Goal: Information Seeking & Learning: Find specific fact

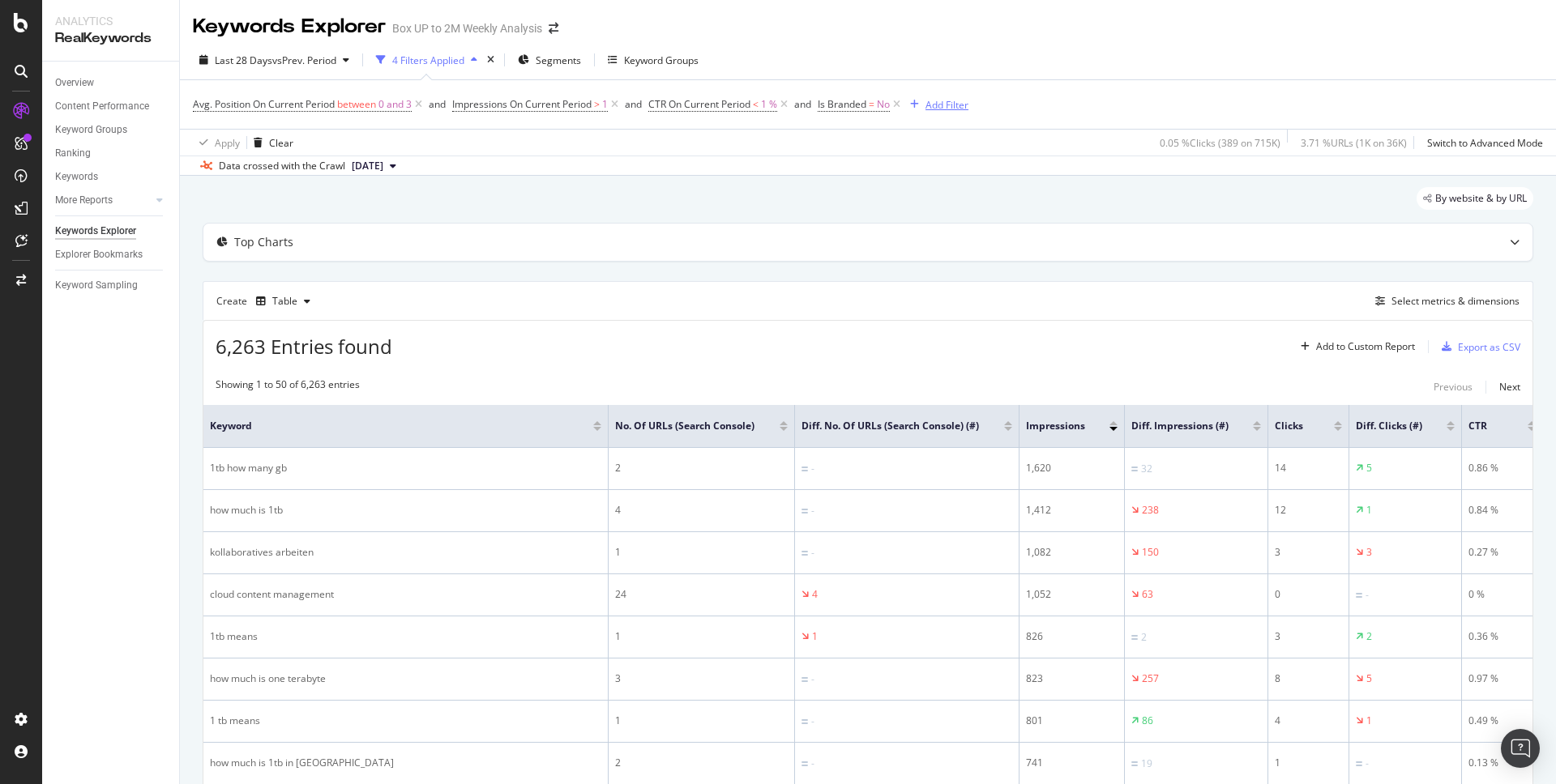
click at [949, 106] on div "Add Filter" at bounding box center [947, 105] width 43 height 13
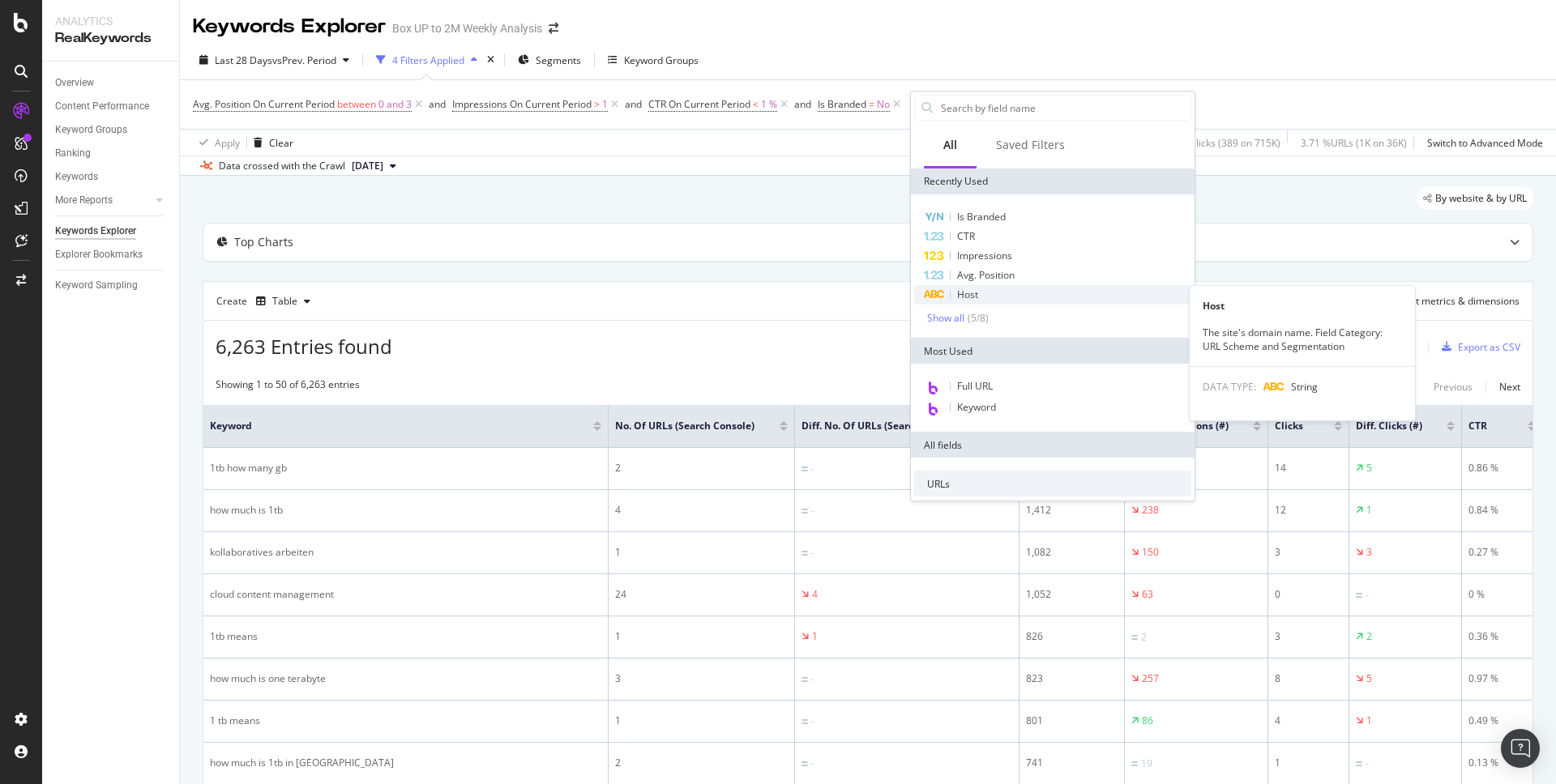
click at [973, 298] on span "Host" at bounding box center [968, 294] width 21 height 13
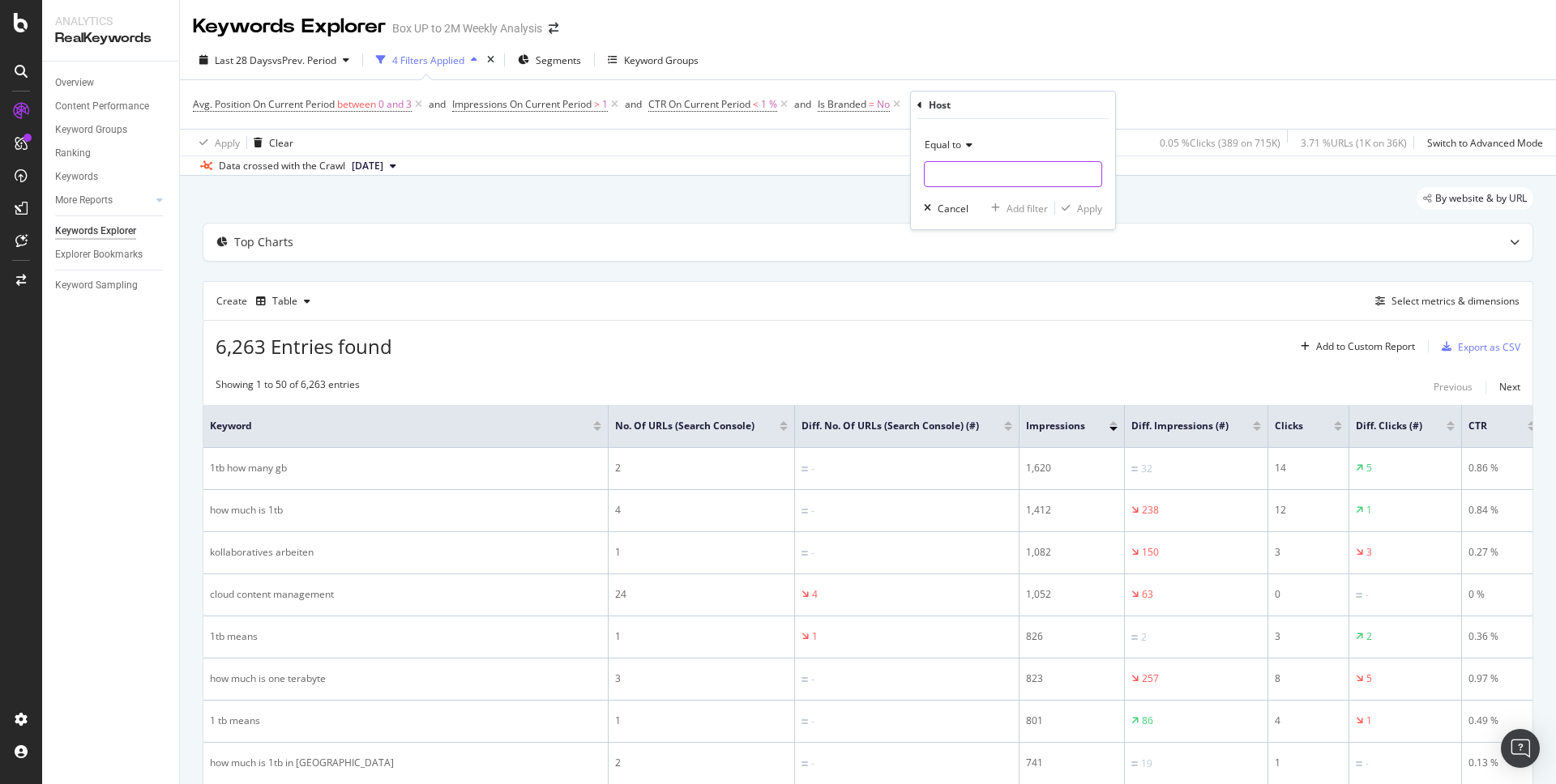
click at [954, 170] on input "text" at bounding box center [1013, 174] width 177 height 26
click at [955, 192] on span "[DOMAIN_NAME]" at bounding box center [985, 195] width 114 height 13
type input "[DOMAIN_NAME]"
click at [1092, 209] on div "Apply" at bounding box center [1090, 209] width 25 height 13
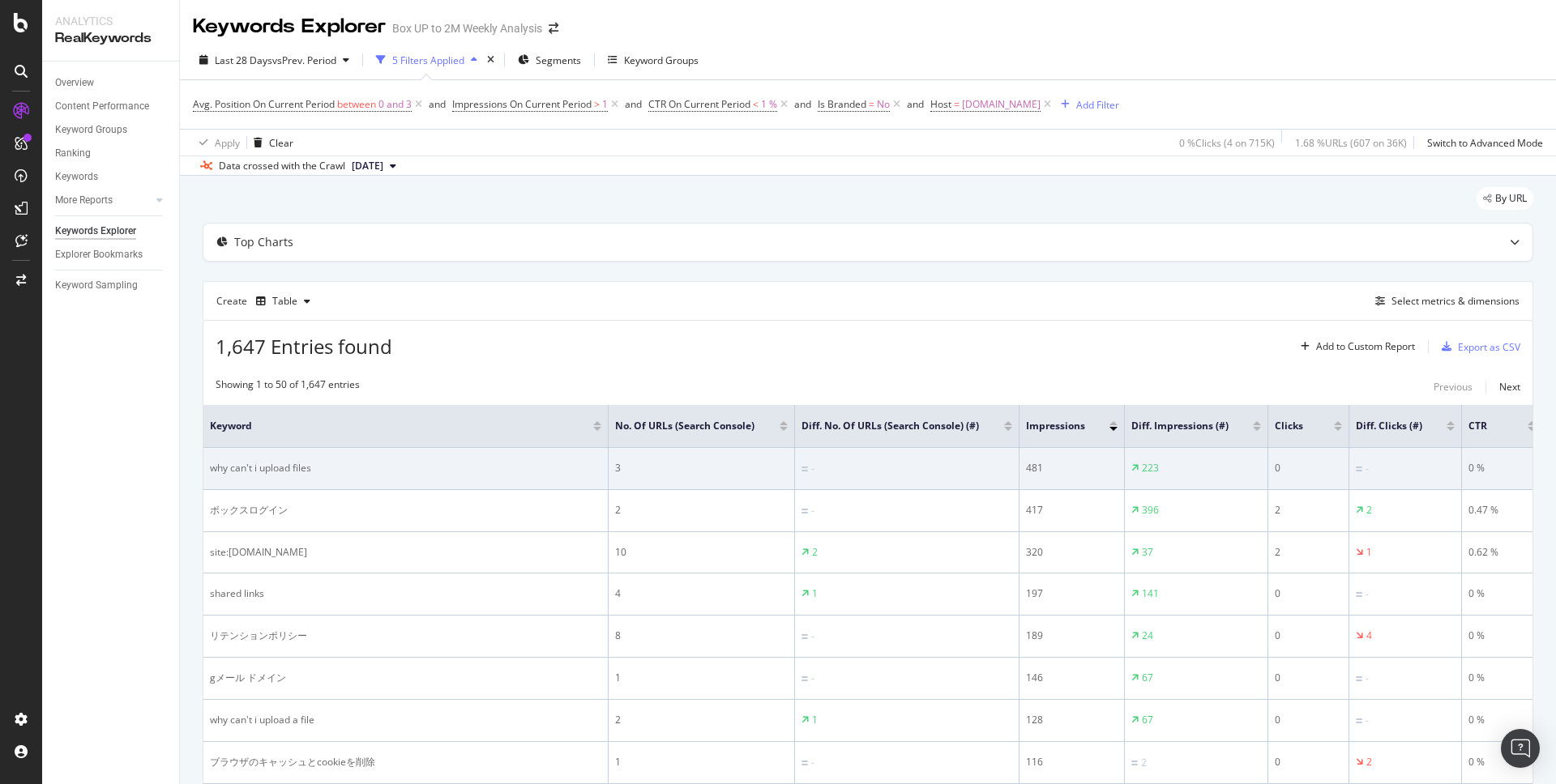
drag, startPoint x: 1271, startPoint y: 483, endPoint x: 1442, endPoint y: 487, distance: 171.0
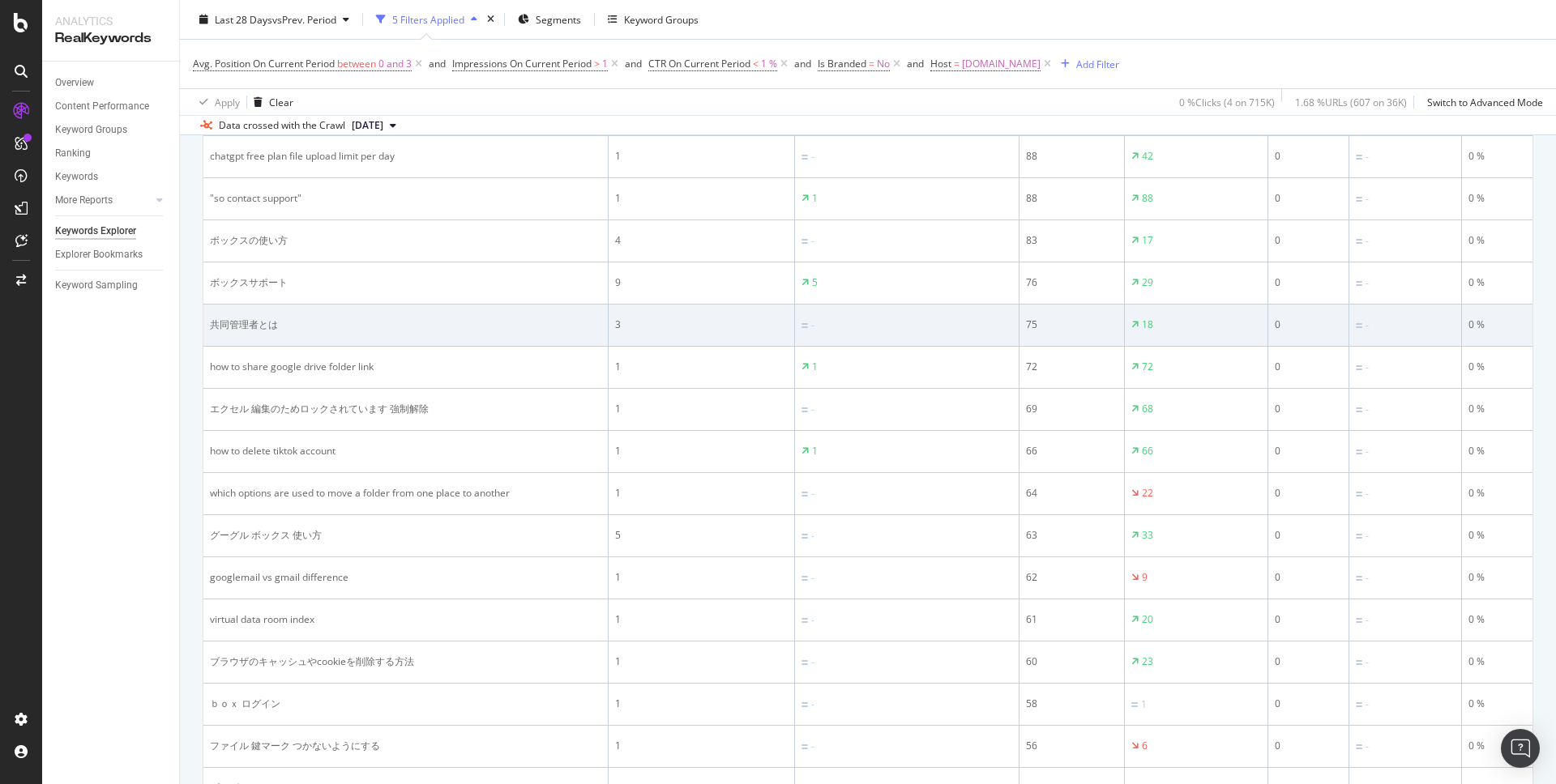
scroll to position [777, 0]
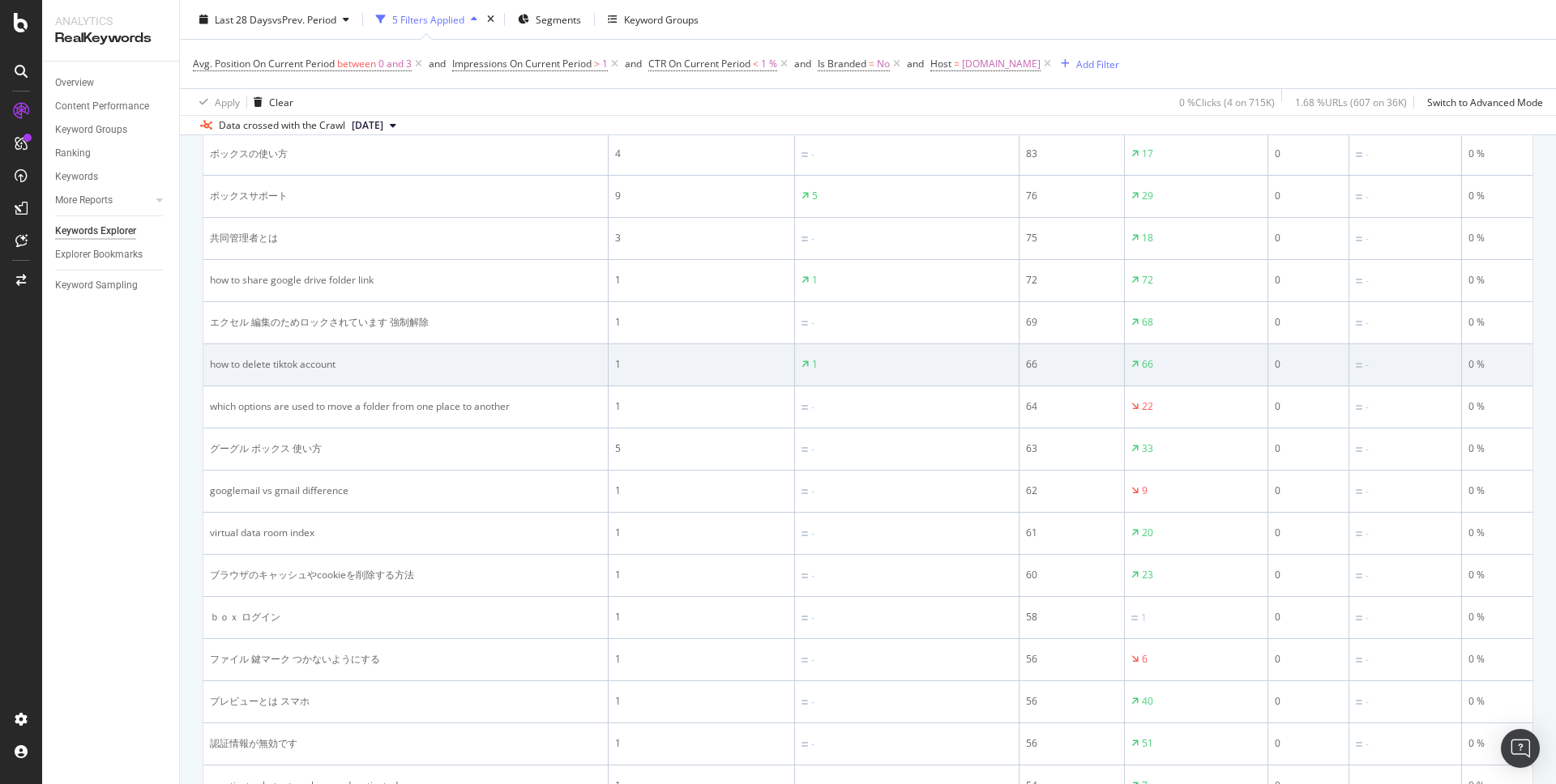
click at [320, 372] on div "how to delete tiktok account" at bounding box center [405, 364] width 391 height 14
copy div "how to delete tiktok account"
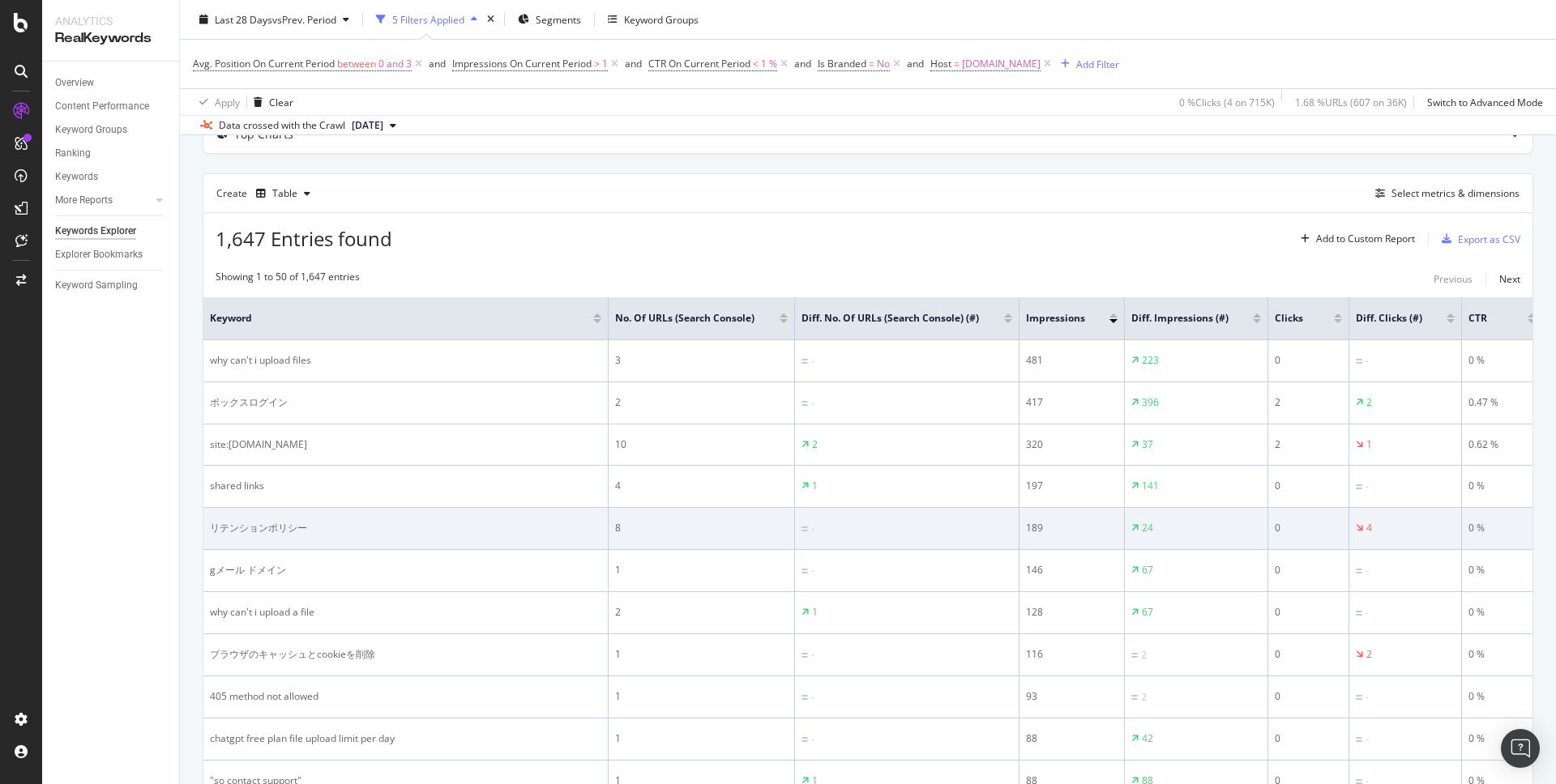
scroll to position [0, 0]
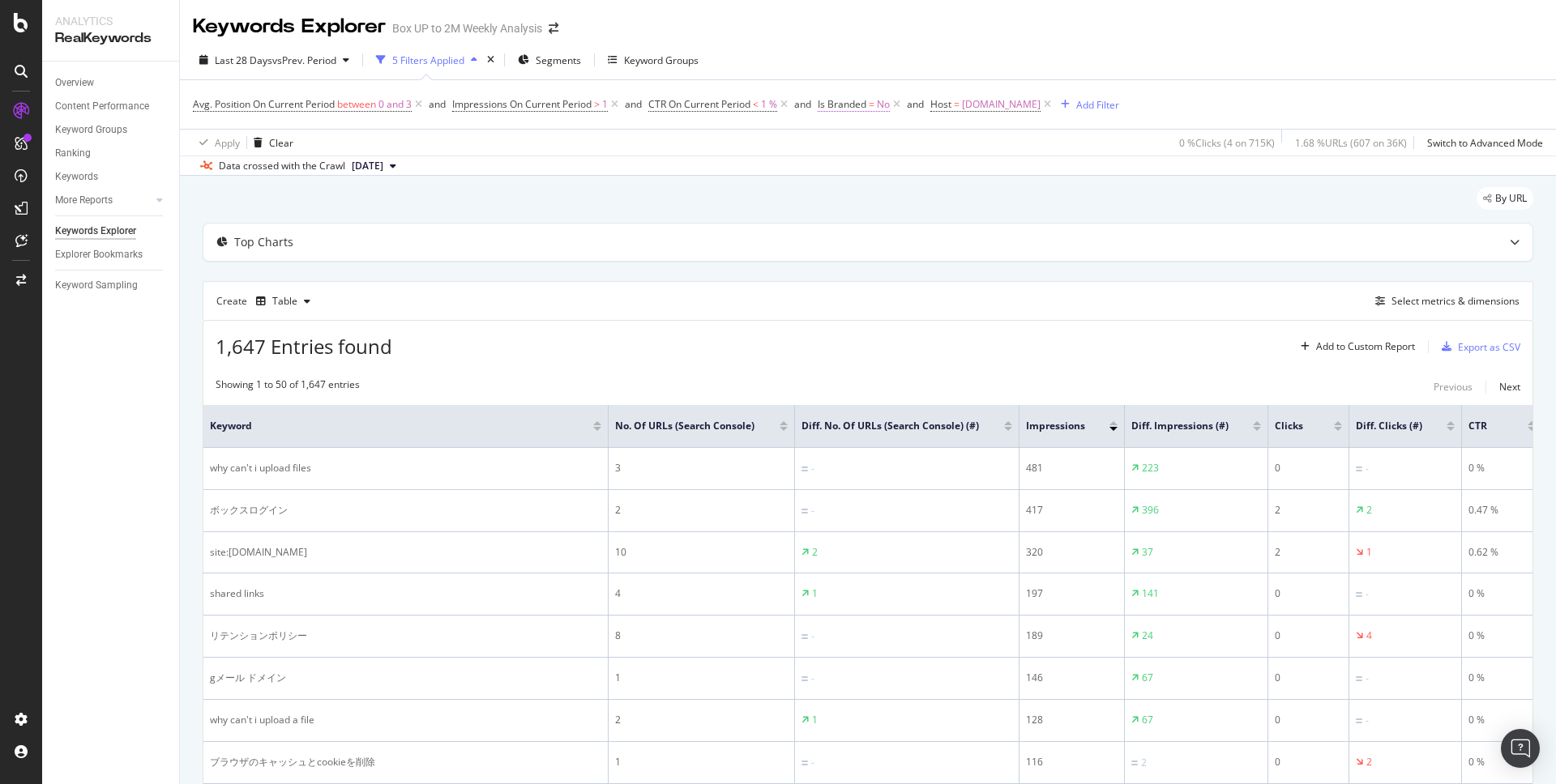
click at [904, 106] on icon at bounding box center [897, 104] width 13 height 16
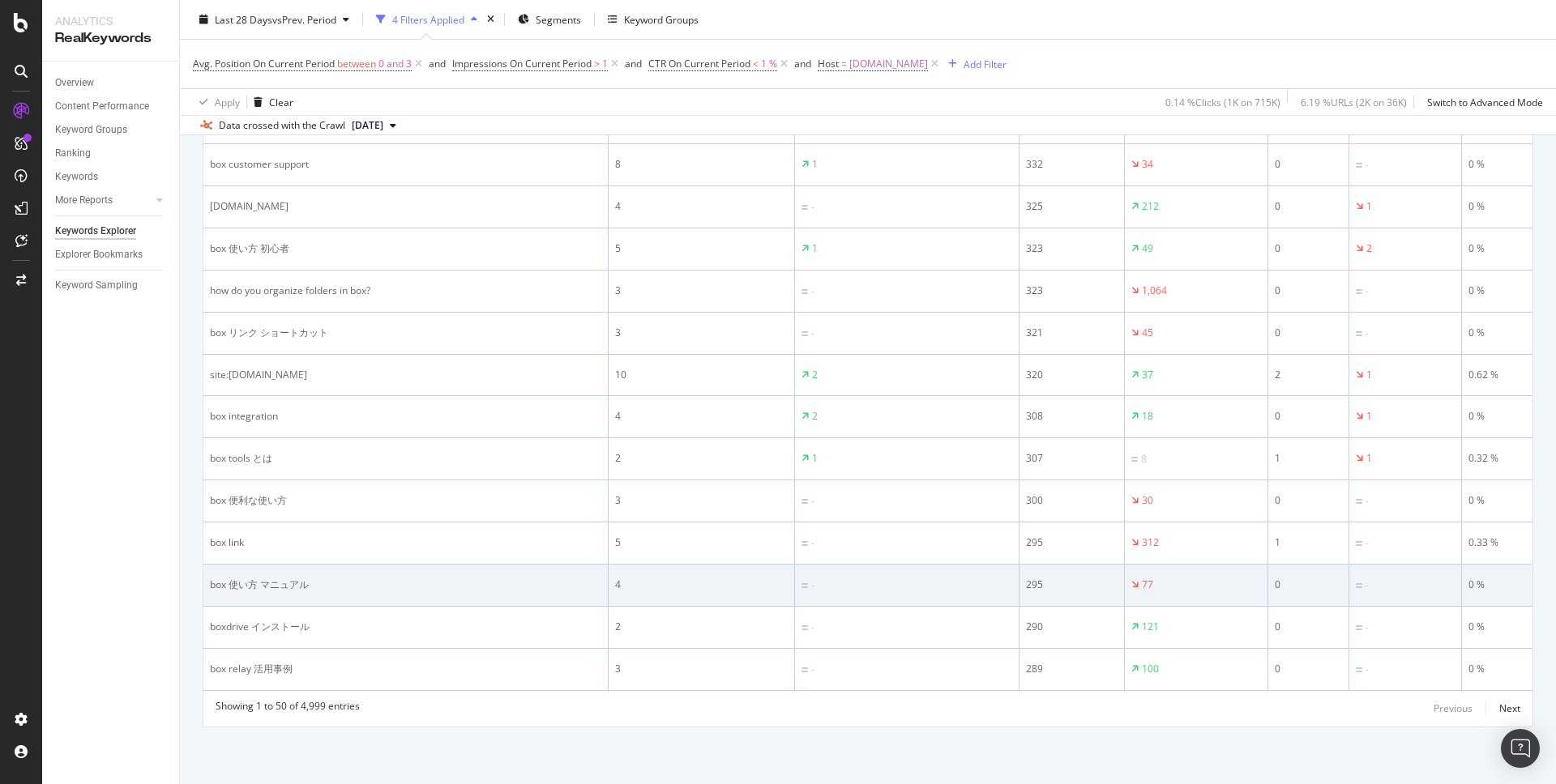
click at [695, 564] on td "4" at bounding box center [702, 585] width 187 height 42
